Goal: Transaction & Acquisition: Download file/media

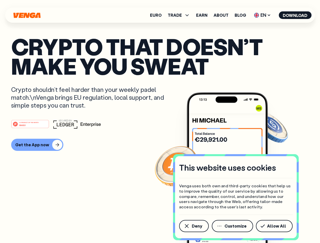
click at [160, 122] on div "#1 PRODUCT OF THE MONTH Web3" at bounding box center [160, 124] width 298 height 9
click at [194, 226] on span "Deny" at bounding box center [197, 226] width 10 height 4
click at [233, 226] on img at bounding box center [227, 177] width 81 height 170
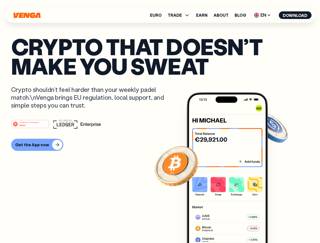
click at [275, 226] on article "Crypto that doesn’t make you sweat Crypto shouldn’t feel harder than your weekl…" at bounding box center [160, 132] width 298 height 190
click at [180, 15] on span "TRADE" at bounding box center [175, 15] width 14 height 4
click at [262, 15] on span "EN" at bounding box center [262, 15] width 21 height 8
click at [295, 15] on button "Download" at bounding box center [295, 15] width 33 height 8
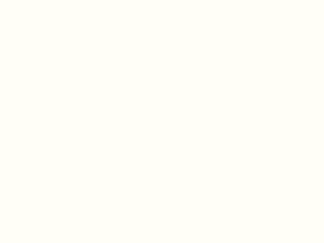
click at [160, 0] on html "This website uses cookies Venga uses both own and third-party cookies that help…" at bounding box center [162, 0] width 324 height 0
click at [36, 0] on html "This website uses cookies Venga uses both own and third-party cookies that help…" at bounding box center [162, 0] width 324 height 0
click at [31, 0] on html "This website uses cookies Venga uses both own and third-party cookies that help…" at bounding box center [162, 0] width 324 height 0
